Goal: Task Accomplishment & Management: Use online tool/utility

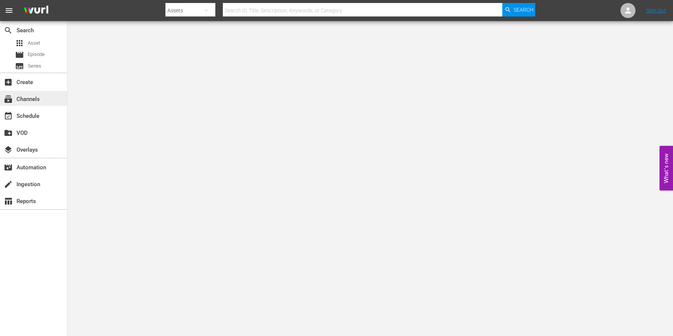
click at [37, 96] on div "subscriptions Channels" at bounding box center [21, 98] width 42 height 7
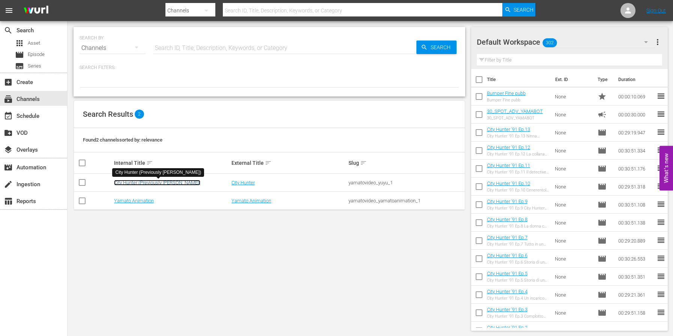
click at [141, 183] on link "City Hunter (Previously [PERSON_NAME])" at bounding box center [157, 183] width 86 height 6
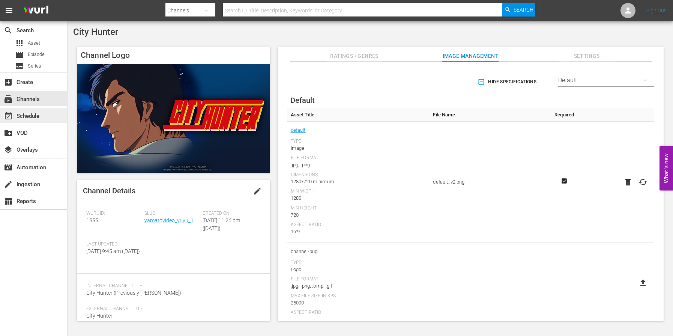
click at [39, 118] on div "event_available Schedule" at bounding box center [21, 114] width 42 height 7
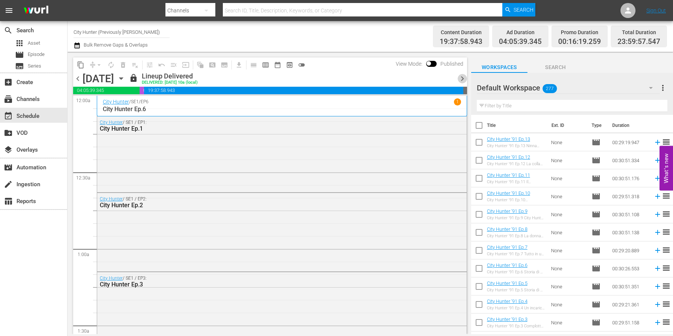
click at [462, 78] on span "chevron_right" at bounding box center [462, 78] width 9 height 9
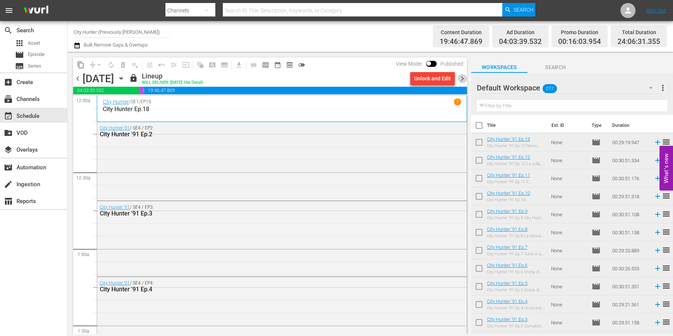
click at [461, 78] on span "chevron_right" at bounding box center [462, 78] width 9 height 9
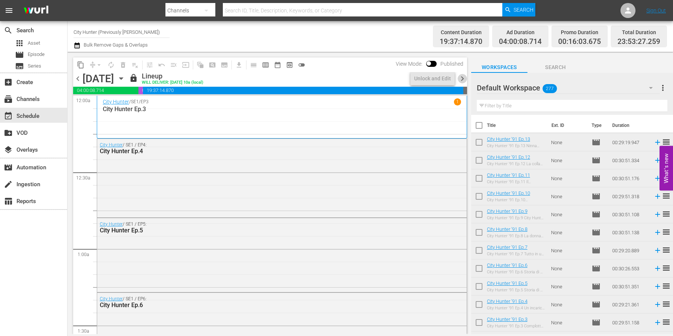
click at [461, 78] on span "chevron_right" at bounding box center [462, 78] width 9 height 9
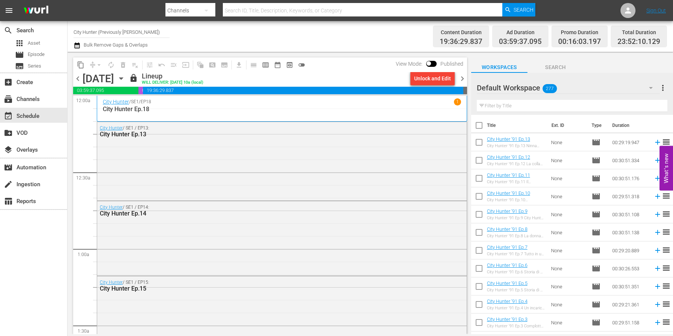
click at [461, 78] on span "chevron_right" at bounding box center [462, 78] width 9 height 9
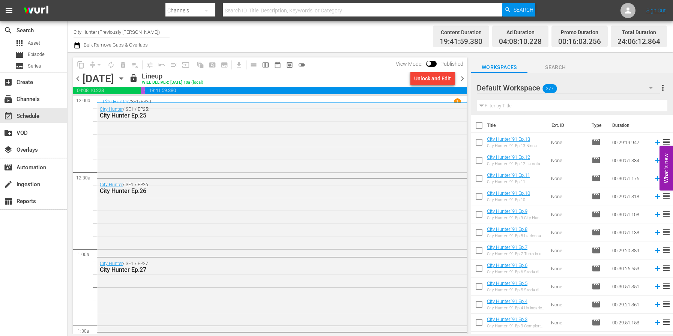
click at [461, 78] on span "chevron_right" at bounding box center [462, 78] width 9 height 9
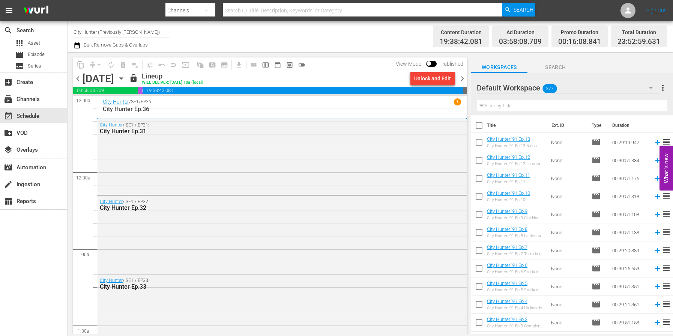
click at [460, 78] on span "chevron_right" at bounding box center [462, 78] width 9 height 9
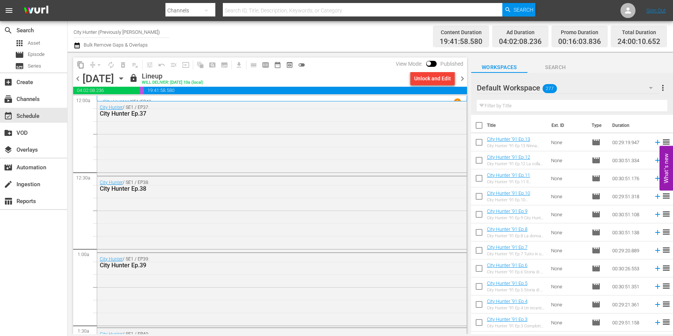
click at [460, 78] on span "chevron_right" at bounding box center [462, 78] width 9 height 9
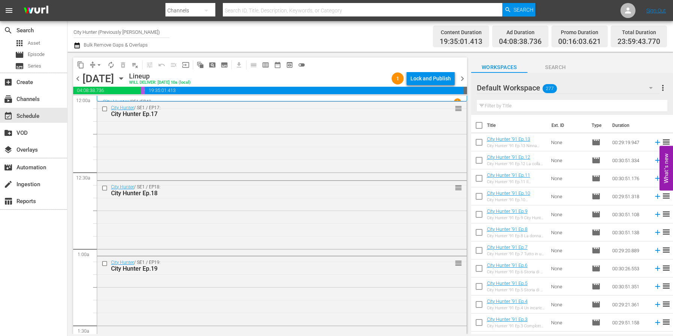
click at [460, 78] on span "chevron_right" at bounding box center [462, 78] width 9 height 9
click at [460, 79] on span "chevron_right" at bounding box center [462, 78] width 9 height 9
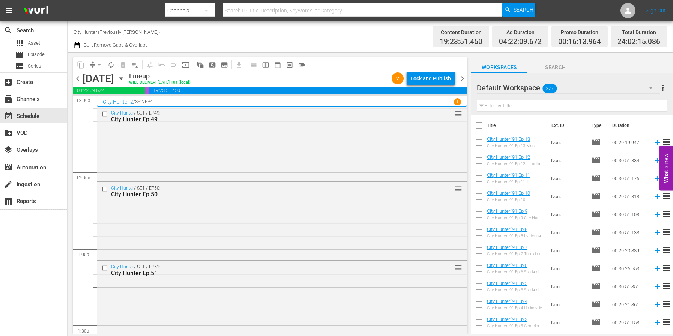
click at [460, 79] on span "chevron_right" at bounding box center [462, 78] width 9 height 9
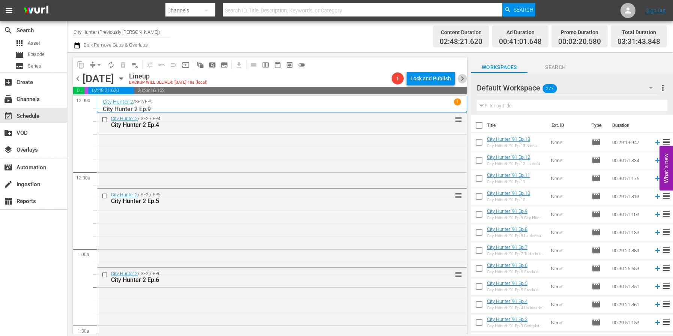
click at [460, 79] on span "chevron_right" at bounding box center [462, 78] width 9 height 9
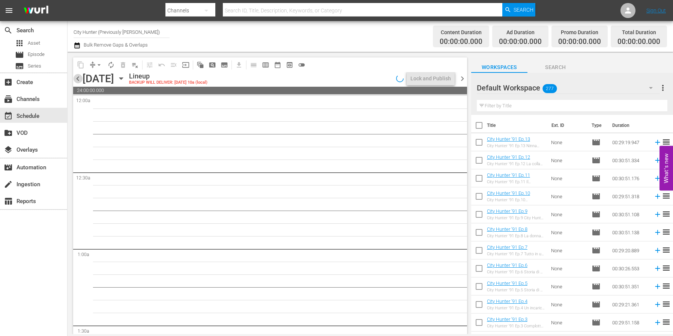
click at [76, 79] on span "chevron_left" at bounding box center [77, 78] width 9 height 9
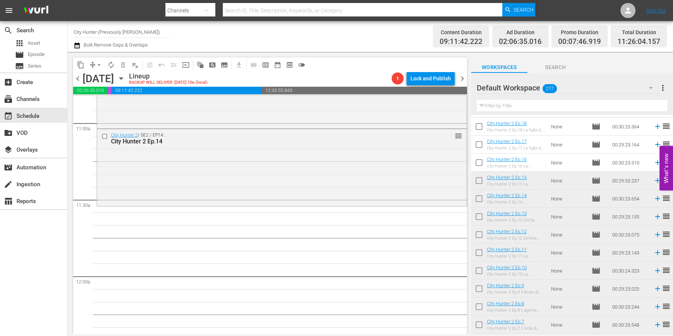
scroll to position [1290, 0]
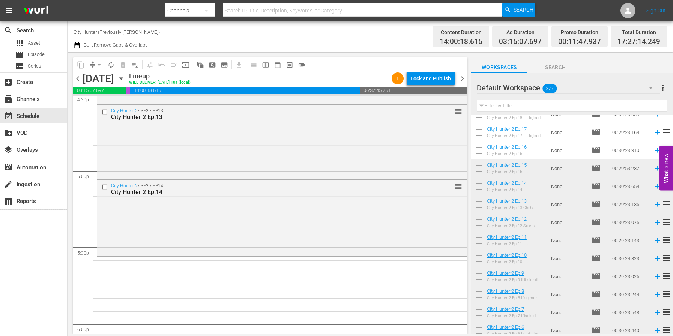
scroll to position [2589, 0]
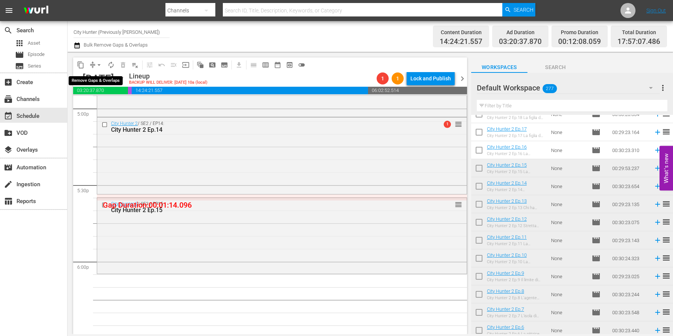
click at [99, 64] on span "arrow_drop_down" at bounding box center [99, 65] width 8 height 8
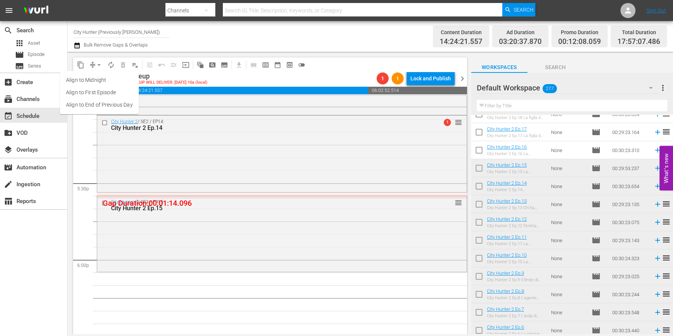
click at [105, 106] on li "Align to End of Previous Day" at bounding box center [99, 105] width 79 height 12
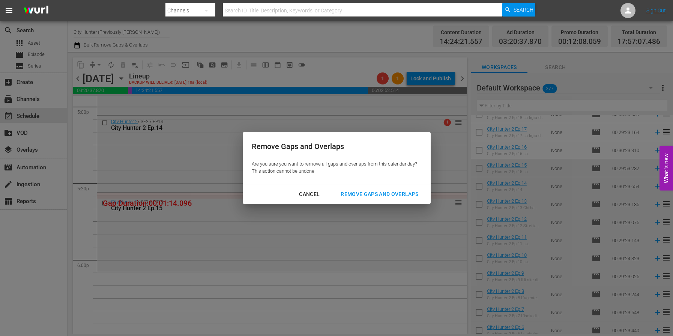
scroll to position [2592, 0]
drag, startPoint x: 370, startPoint y: 194, endPoint x: 297, endPoint y: 205, distance: 74.3
click at [370, 195] on div "Remove Gaps and Overlaps" at bounding box center [380, 193] width 90 height 9
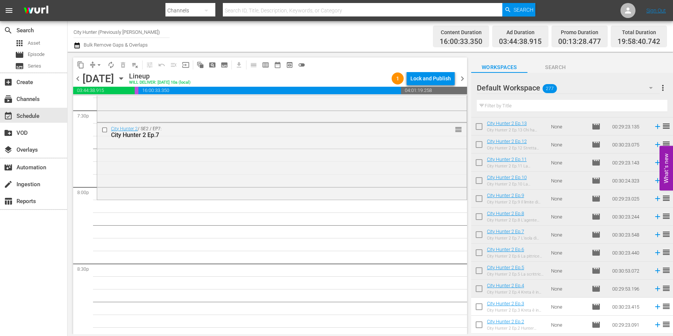
scroll to position [2989, 0]
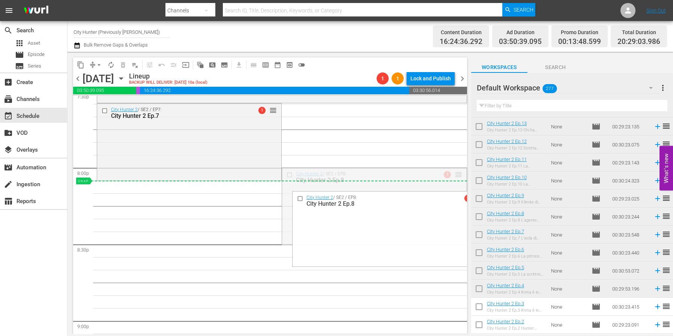
drag, startPoint x: 457, startPoint y: 174, endPoint x: 452, endPoint y: 181, distance: 8.6
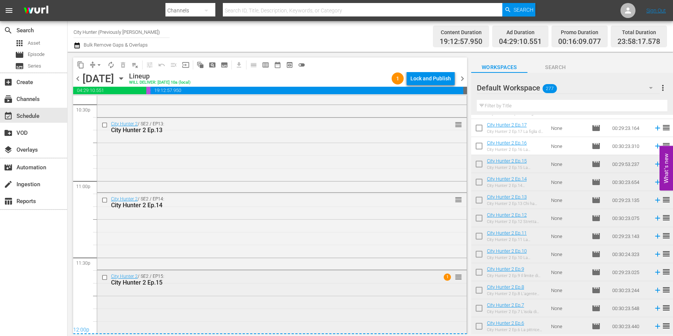
scroll to position [3308, 0]
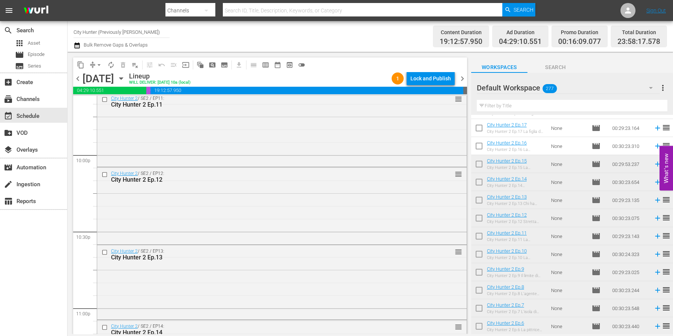
click at [464, 77] on span "chevron_right" at bounding box center [462, 78] width 9 height 9
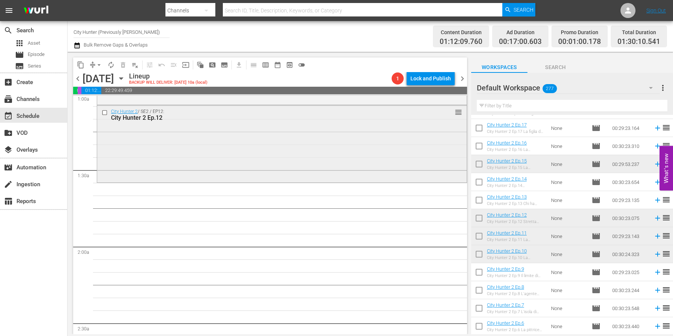
scroll to position [154, 0]
drag, startPoint x: 539, startPoint y: 219, endPoint x: 325, endPoint y: 239, distance: 215.1
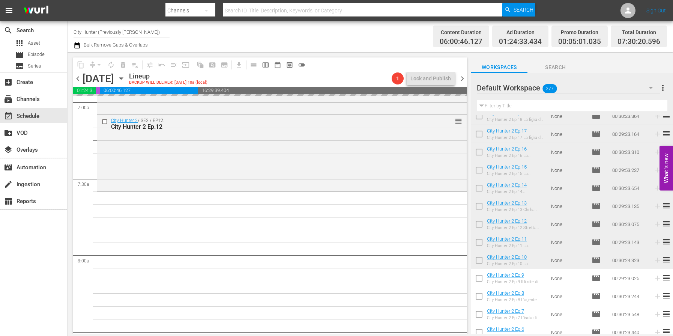
scroll to position [1302, 0]
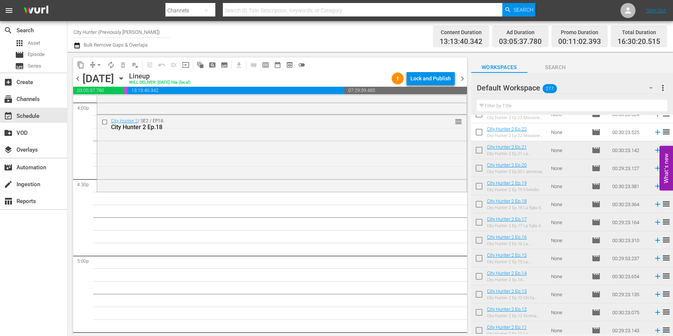
scroll to position [2448, 0]
